Goal: Task Accomplishment & Management: Use online tool/utility

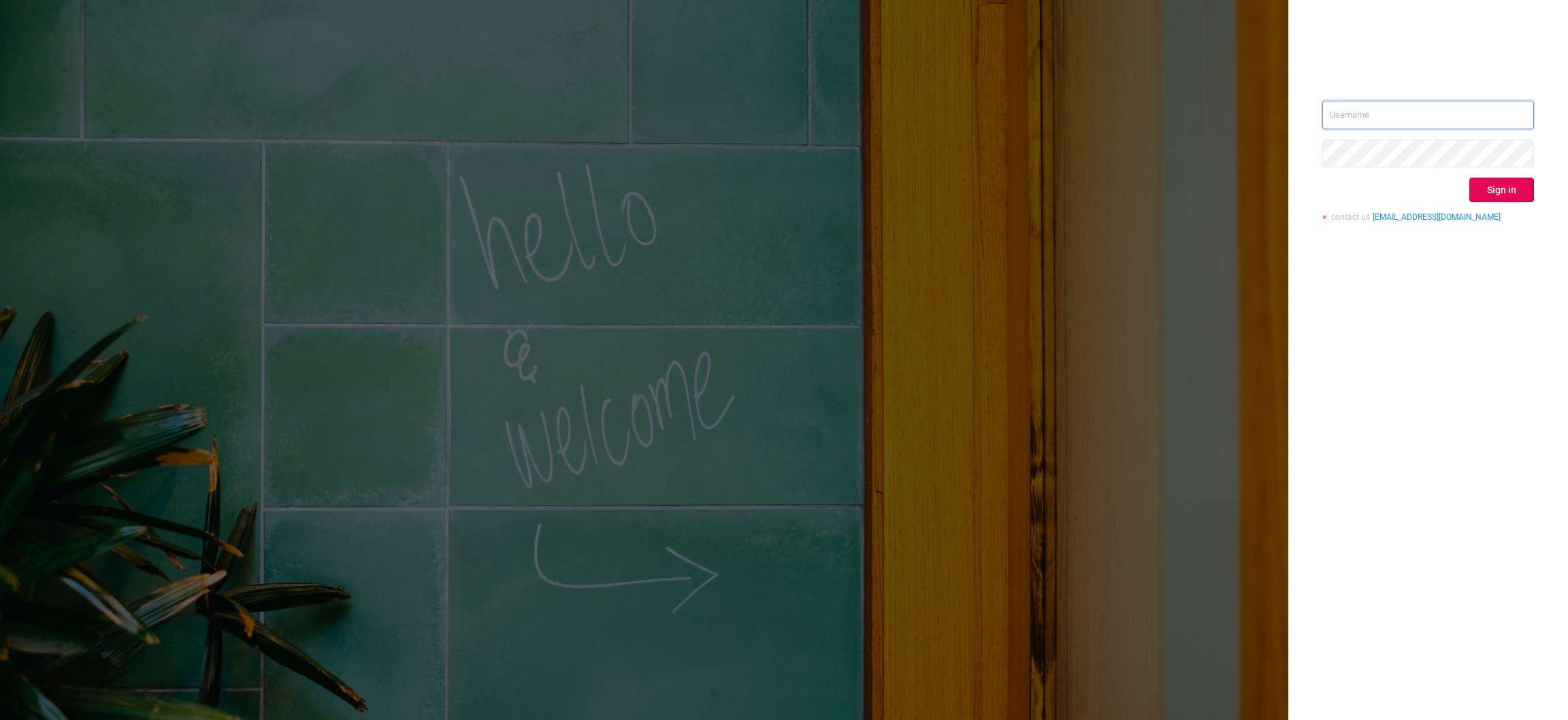
click at [1439, 116] on input "text" at bounding box center [1427, 115] width 212 height 29
type input "[EMAIL_ADDRESS][DOMAIN_NAME]"
click at [1508, 196] on button "Sign in" at bounding box center [1501, 190] width 65 height 24
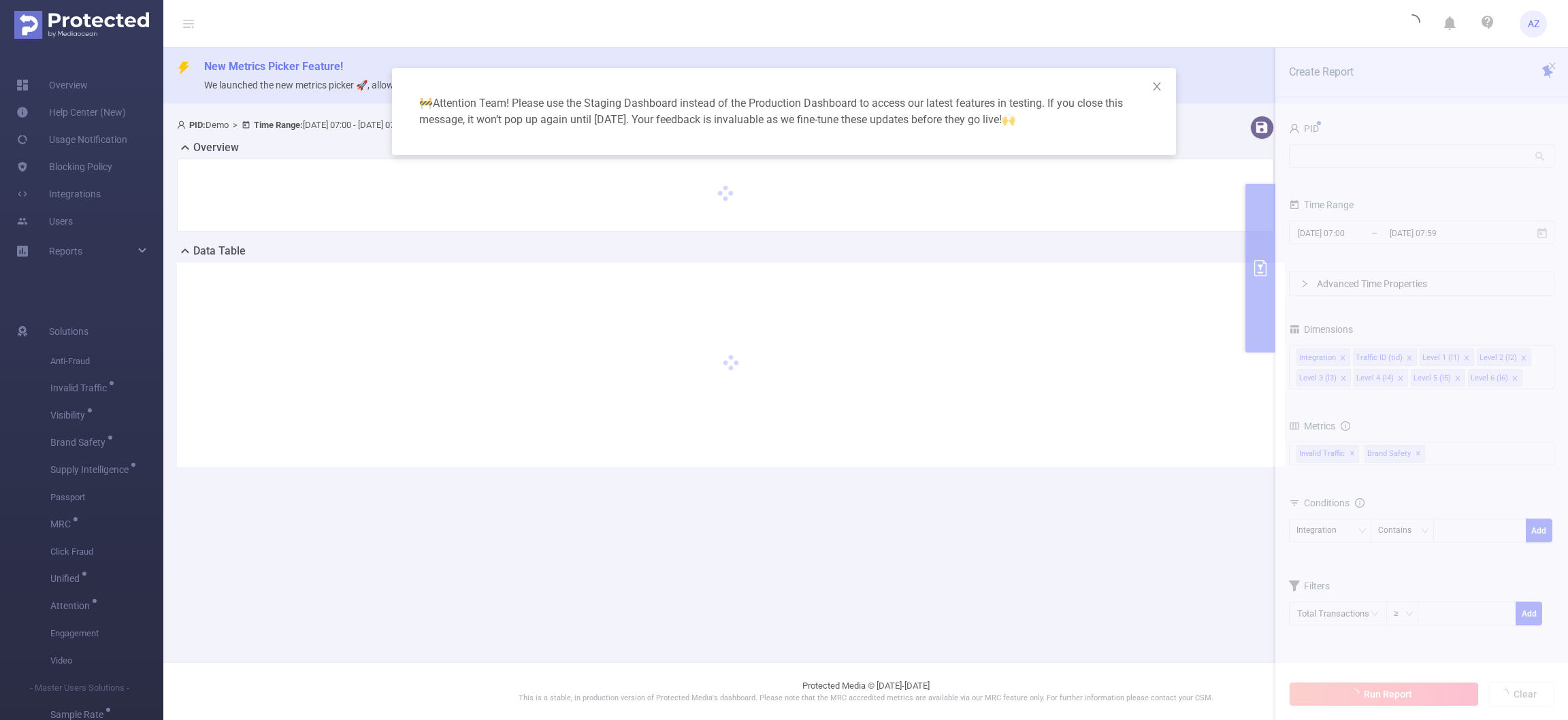
click at [1420, 161] on div "🚧 Attention Team! Please use the Staging Dashboard instead of the Production Da…" at bounding box center [784, 360] width 1568 height 720
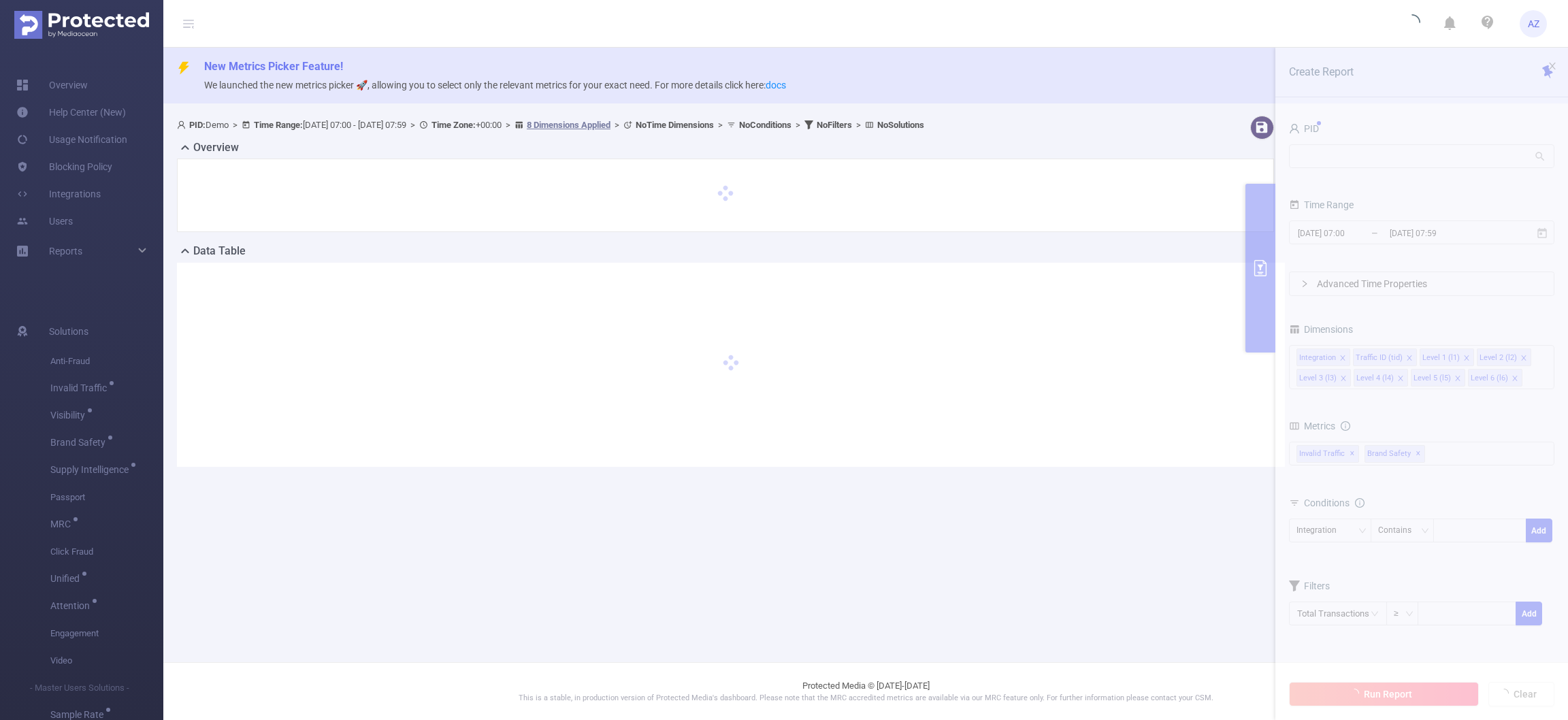
click at [1338, 159] on section "PID: Demo > Time Range: [DATE] 07:00 - [DATE] 07:59 > Time Zone: +00:00 > 8 Dim…" at bounding box center [866, 302] width 1404 height 384
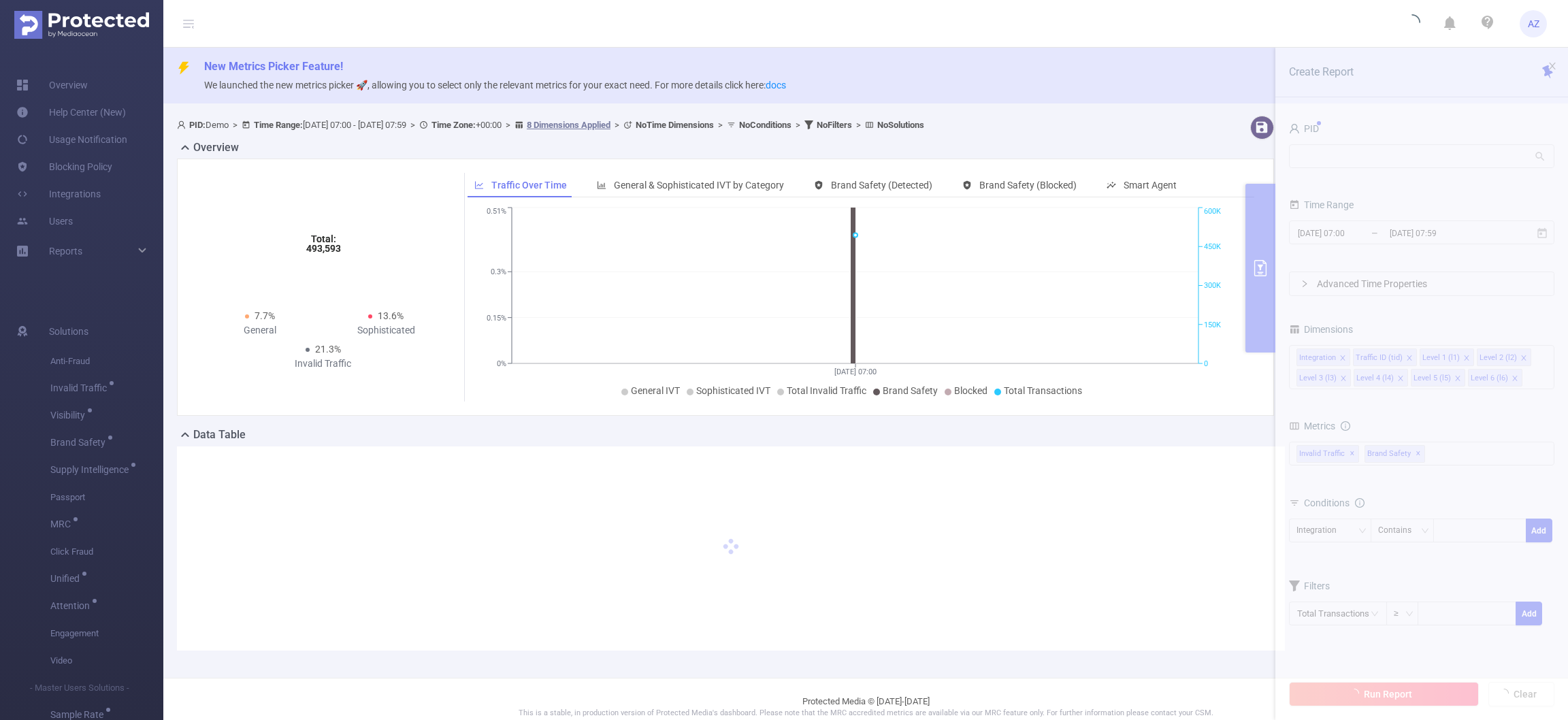
click at [1363, 159] on section "PID: Demo > Time Range: [DATE] 07:00 - [DATE] 07:59 > Time Zone: +00:00 > 8 Dim…" at bounding box center [866, 394] width 1404 height 567
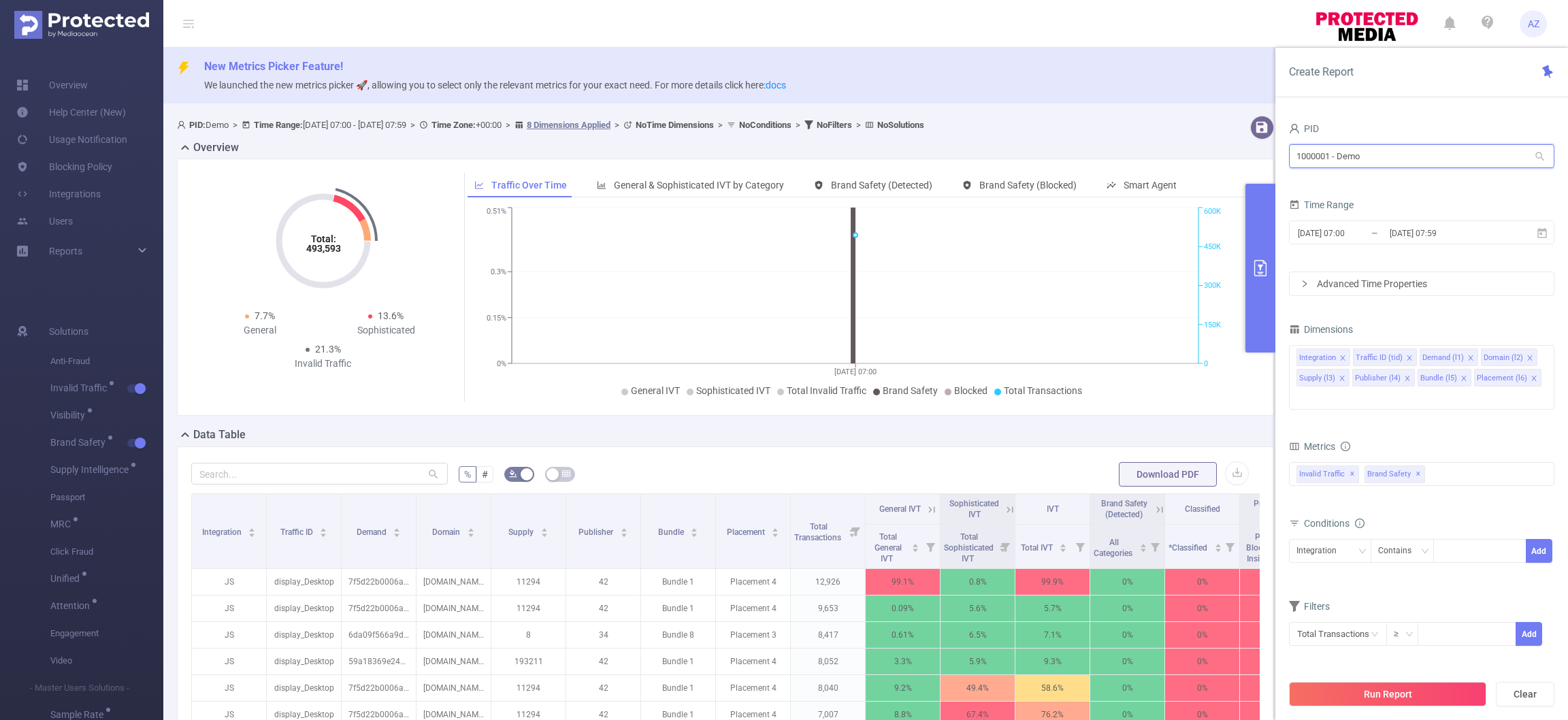
drag, startPoint x: 1405, startPoint y: 151, endPoint x: 1002, endPoint y: 135, distance: 403.3
click at [1002, 135] on section "PID: Demo > Time Range: [DATE] 07:00 - [DATE] 07:59 > Time Zone: +00:00 > 8 Dim…" at bounding box center [866, 553] width 1404 height 885
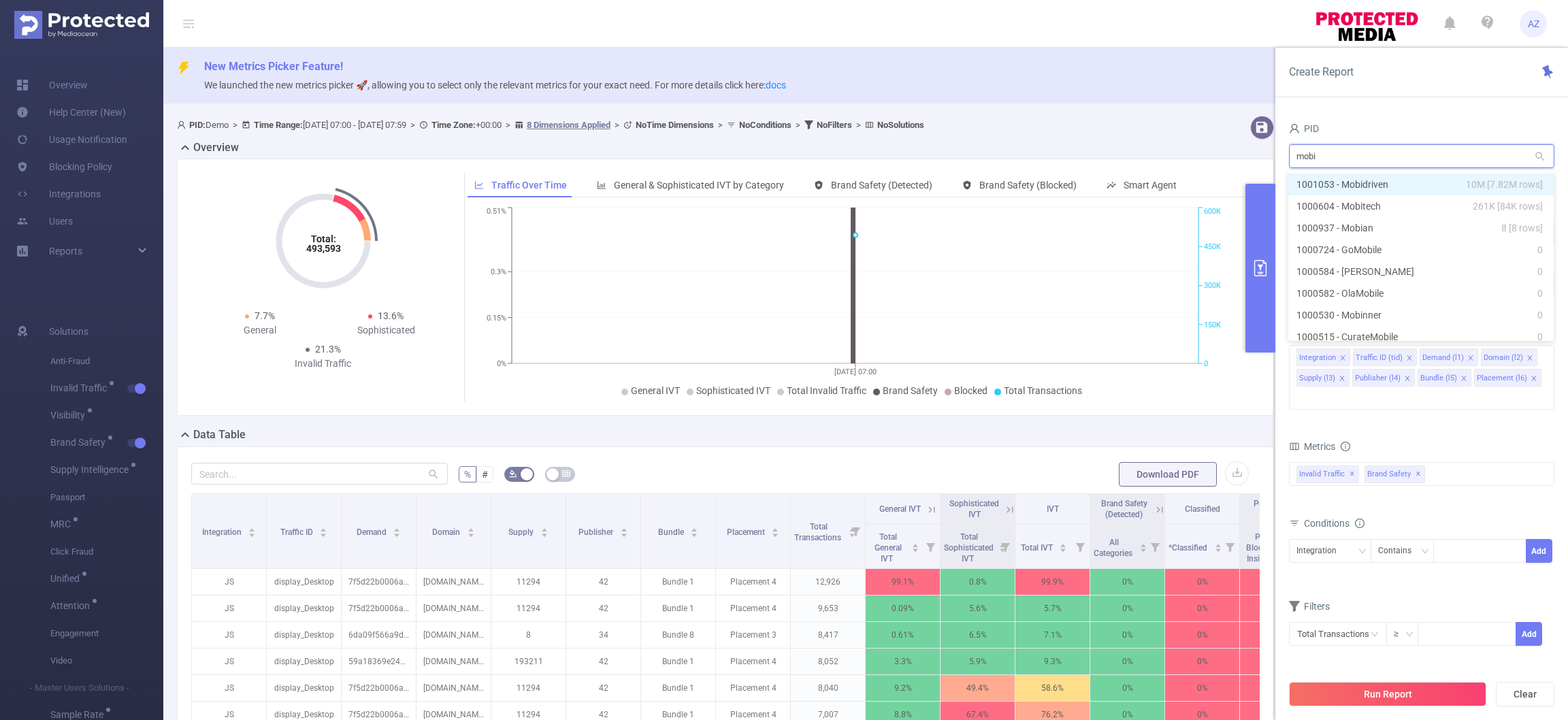
type input "mobit"
click at [1431, 183] on li "1000604 - Mobitech 261K [84K rows]" at bounding box center [1420, 185] width 266 height 22
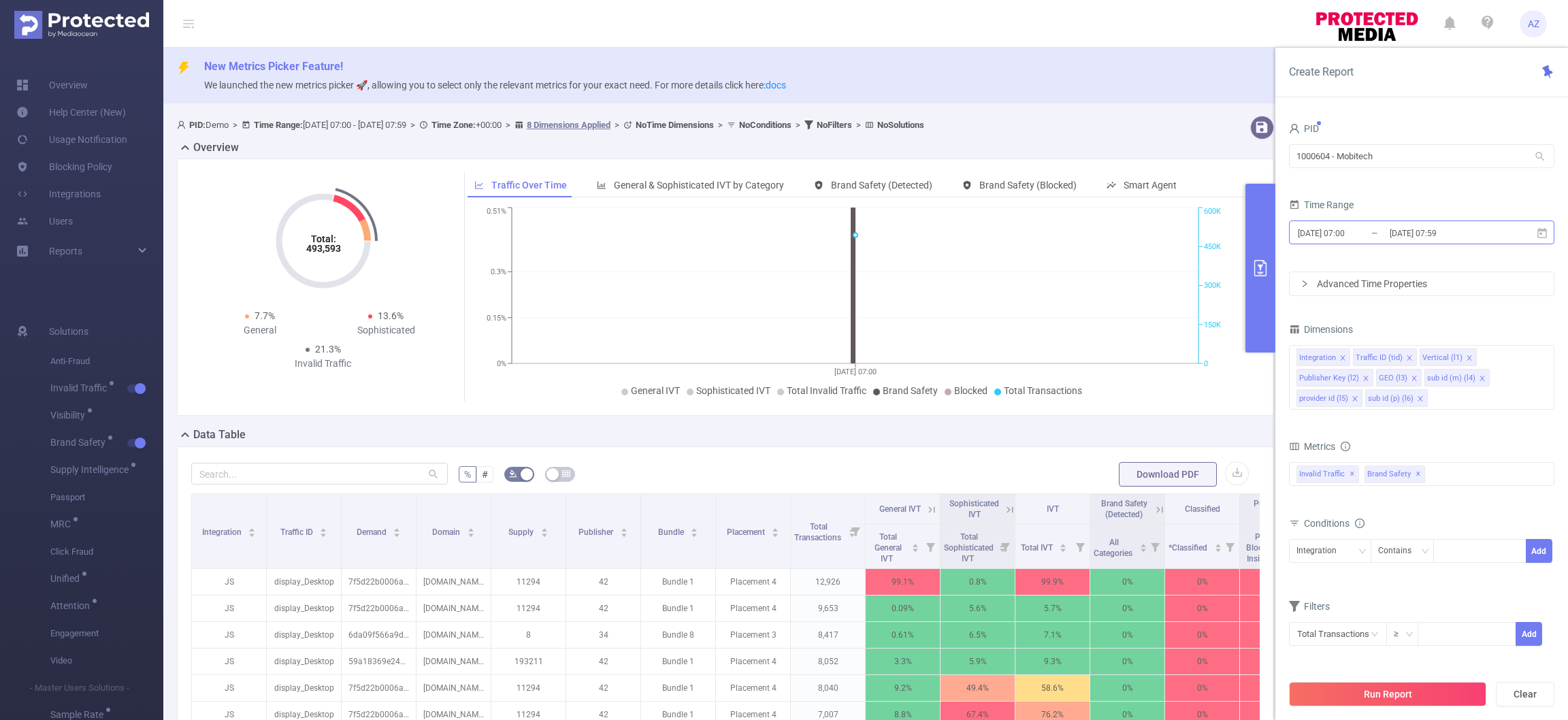
click at [1352, 231] on input "[DATE] 07:00" at bounding box center [1351, 234] width 110 height 19
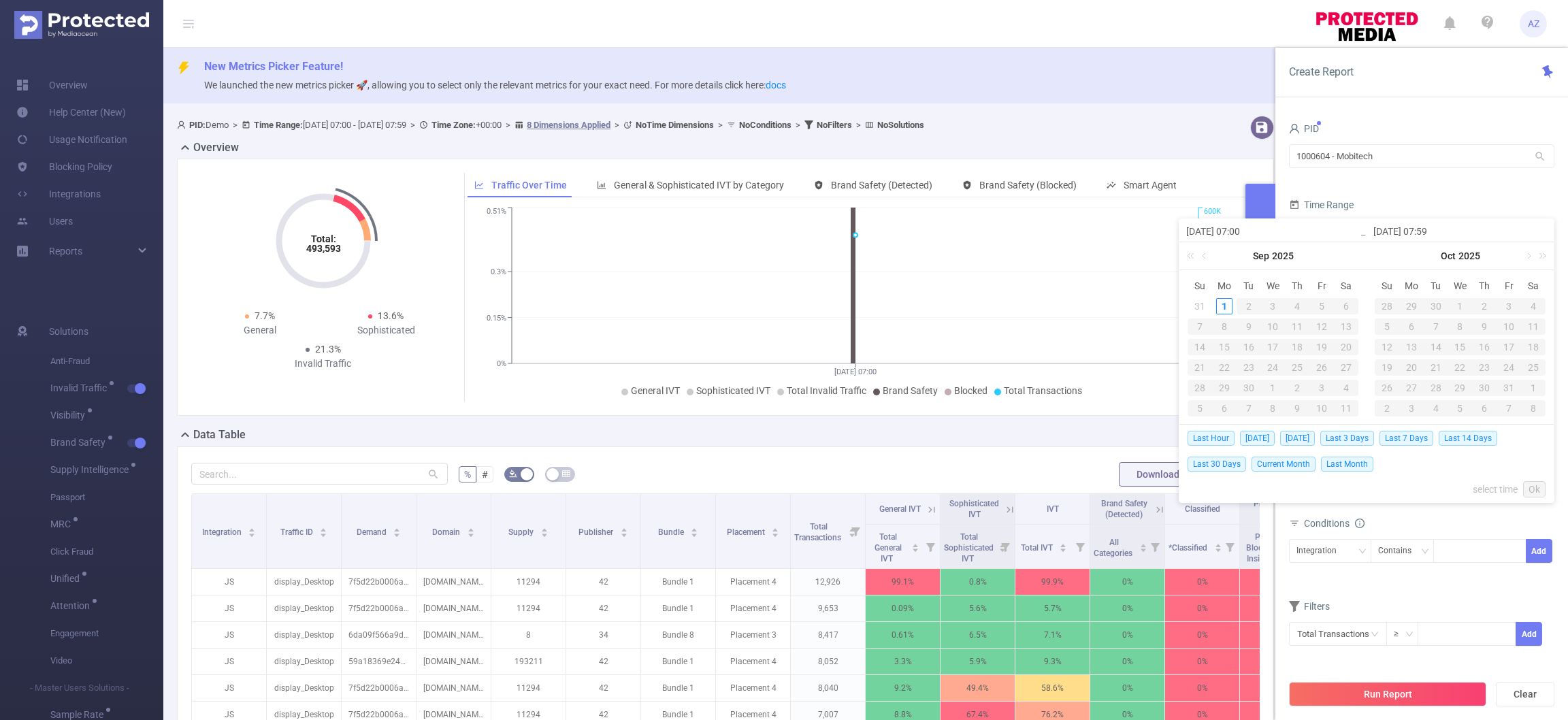
drag, startPoint x: 1230, startPoint y: 460, endPoint x: 1253, endPoint y: 473, distance: 26.4
click at [1231, 460] on span "Last 30 Days" at bounding box center [1216, 465] width 58 height 15
type input "[DATE] 00:00"
type input "[DATE] 23:59"
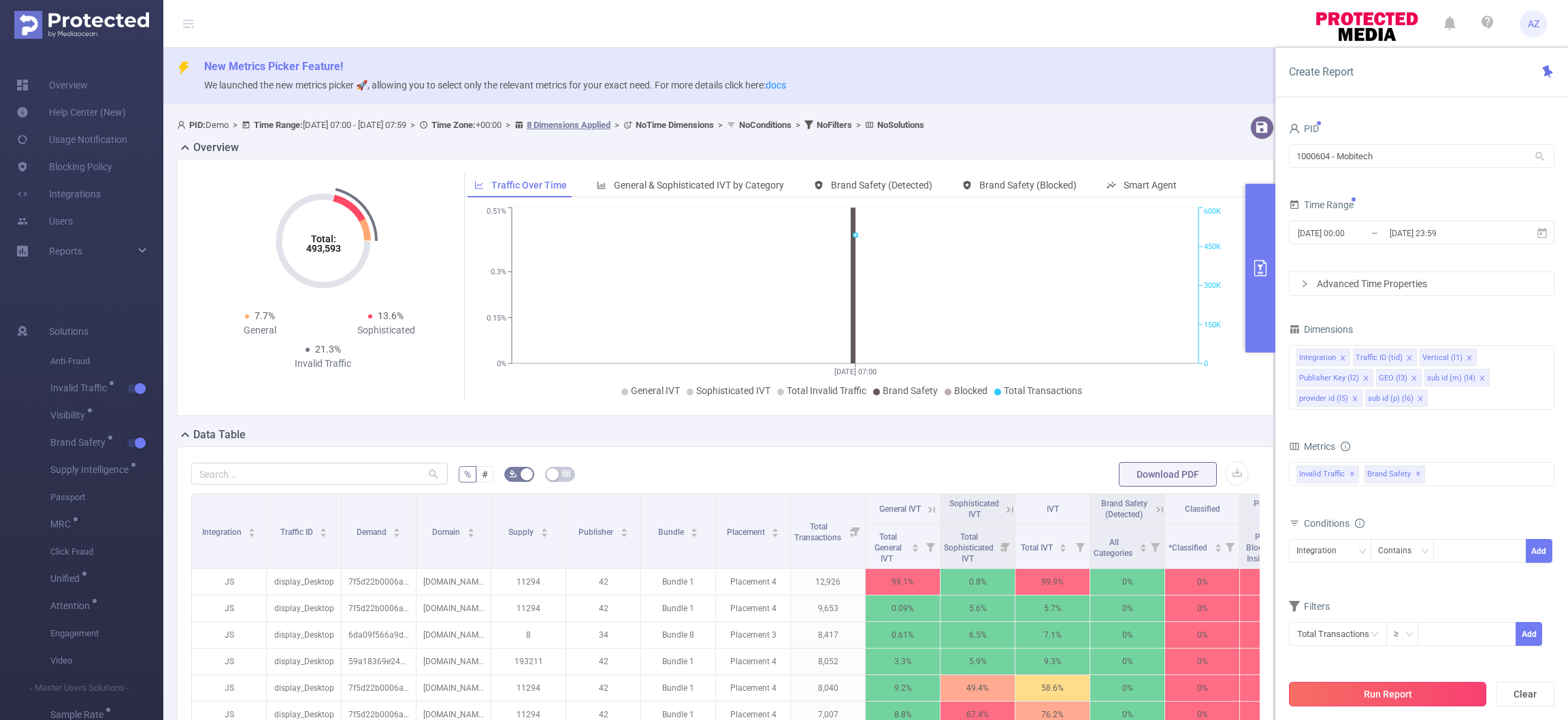
click at [1374, 690] on button "Run Report" at bounding box center [1388, 694] width 197 height 24
